Goal: Information Seeking & Learning: Understand process/instructions

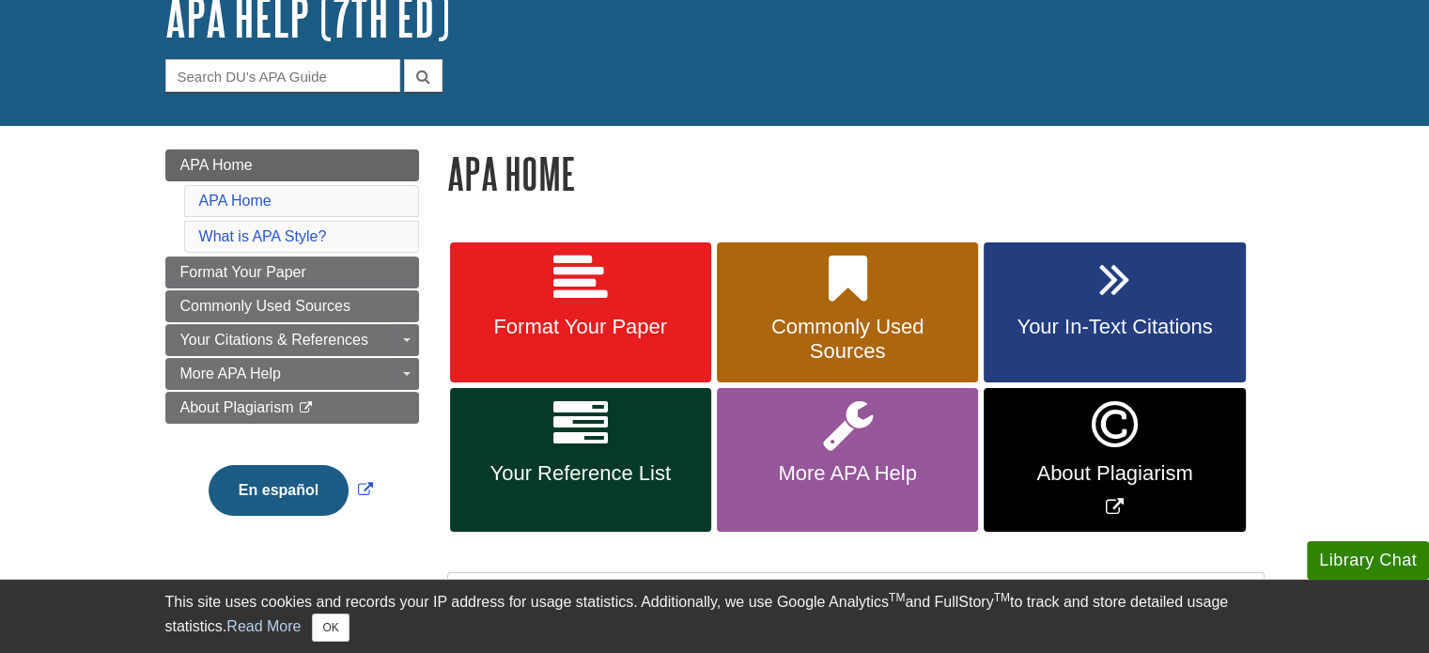
scroll to position [188, 0]
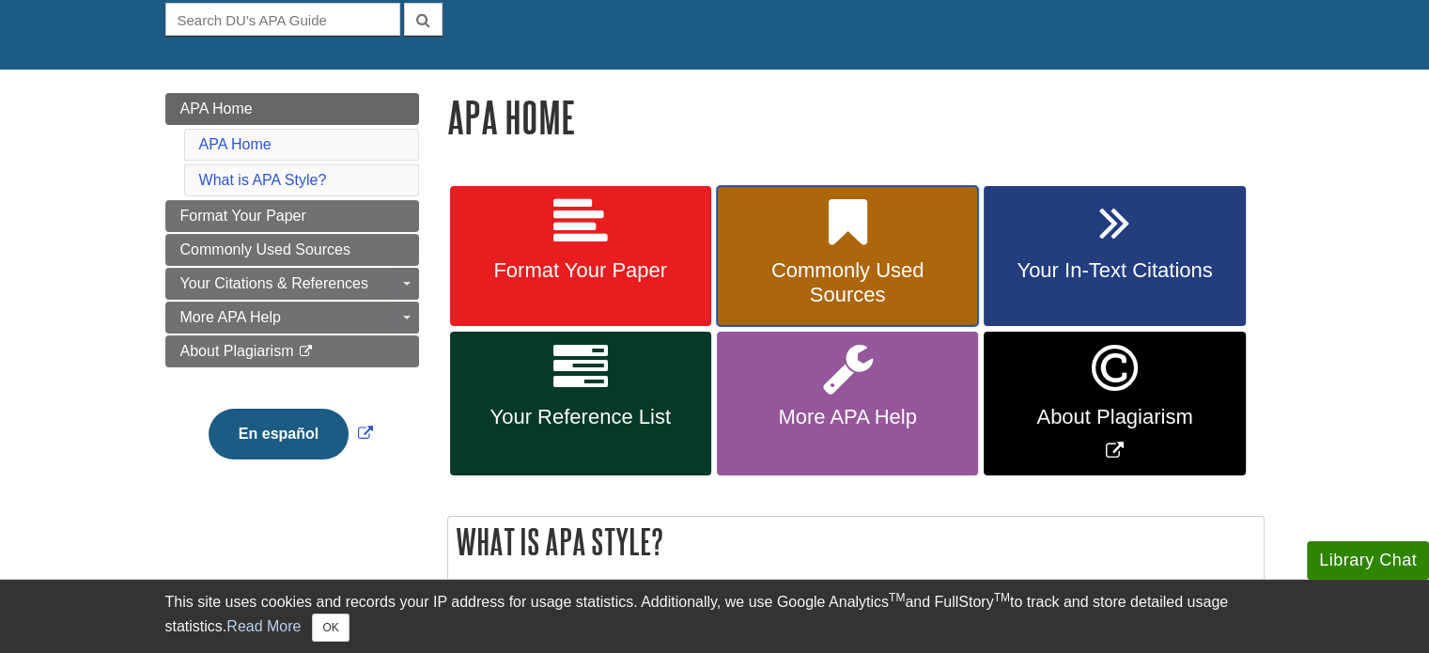
click at [906, 304] on span "Commonly Used Sources" at bounding box center [847, 282] width 233 height 49
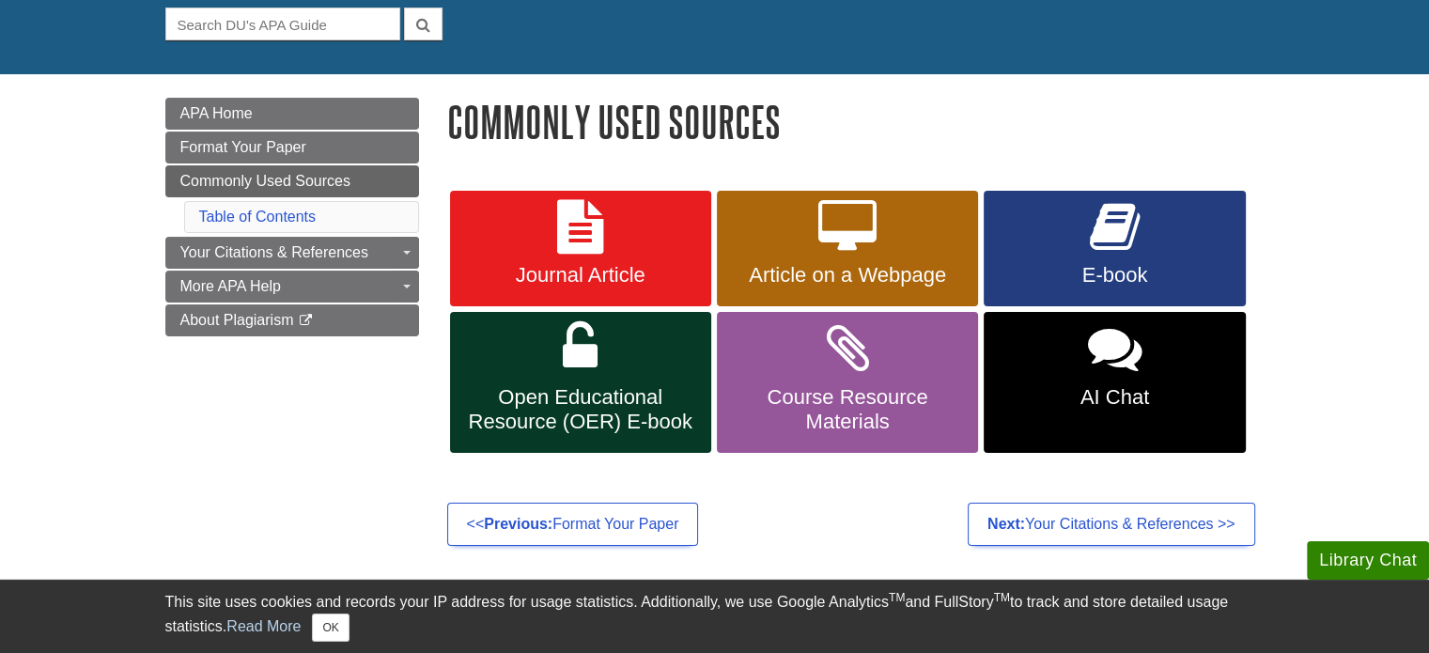
scroll to position [188, 0]
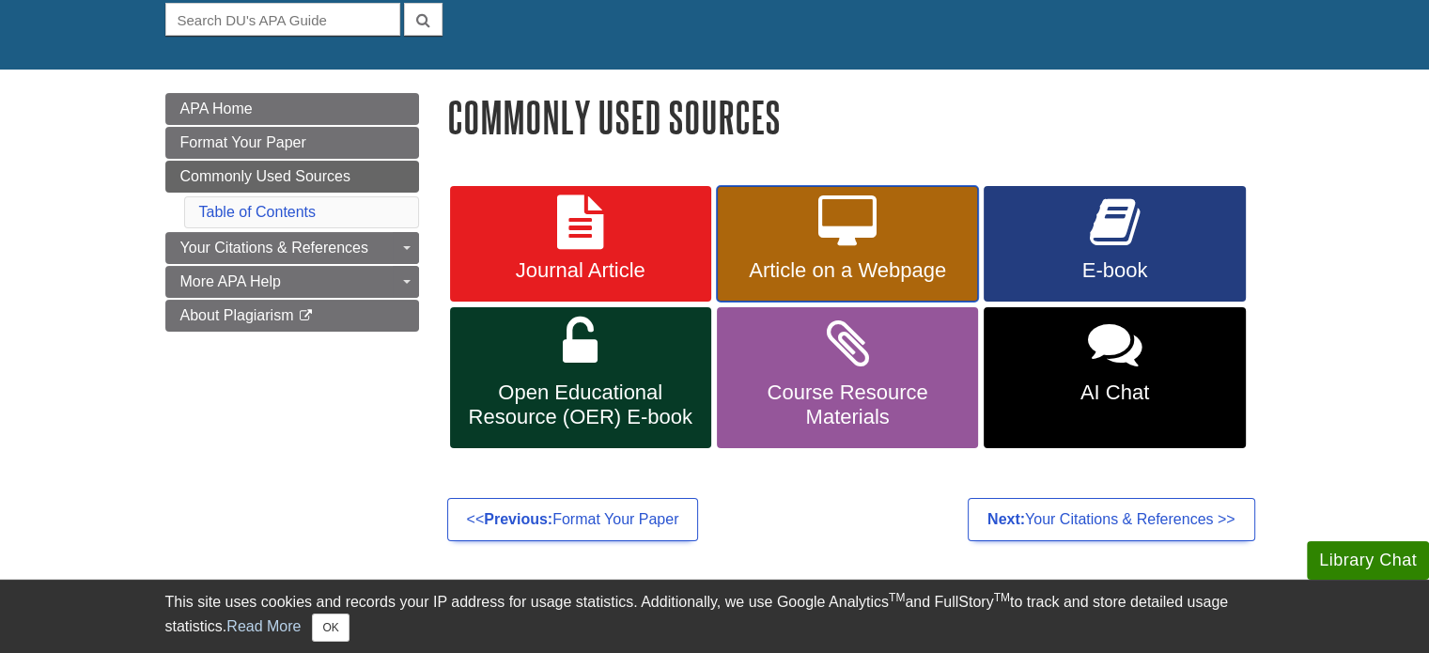
click at [925, 260] on span "Article on a Webpage" at bounding box center [847, 270] width 233 height 24
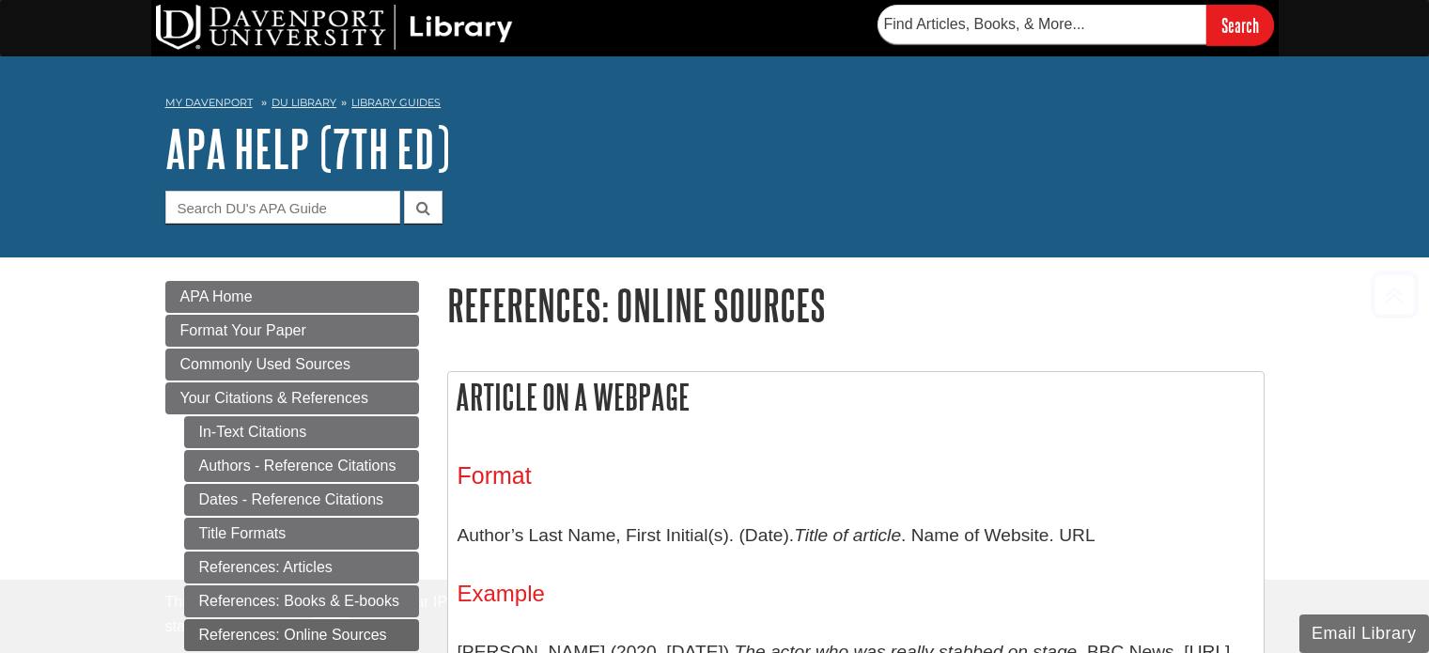
scroll to position [372, 0]
